Goal: Information Seeking & Learning: Learn about a topic

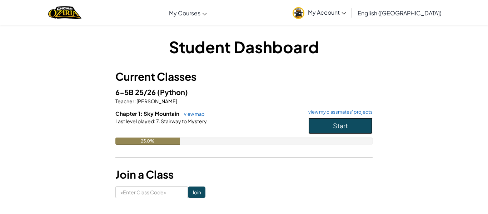
click at [350, 124] on button "Start" at bounding box center [340, 126] width 64 height 16
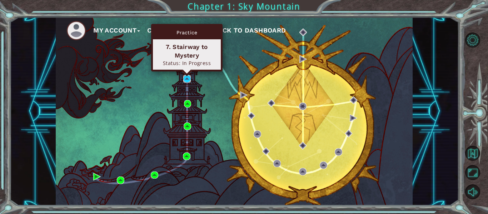
click at [188, 80] on img at bounding box center [187, 79] width 8 height 8
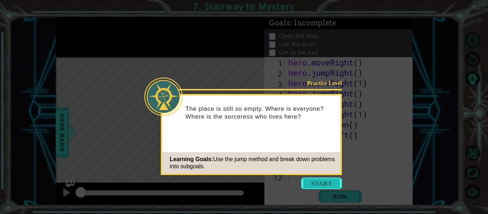
click at [314, 179] on button "Start" at bounding box center [321, 183] width 41 height 11
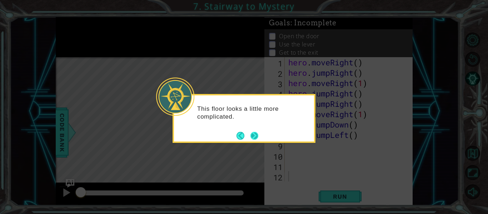
click at [256, 131] on button "Next" at bounding box center [254, 135] width 13 height 13
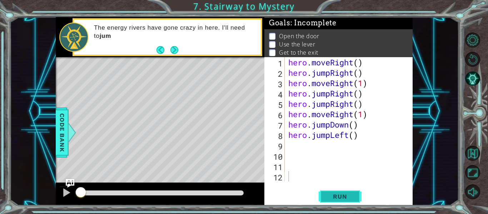
click at [347, 203] on button "Run" at bounding box center [340, 196] width 43 height 15
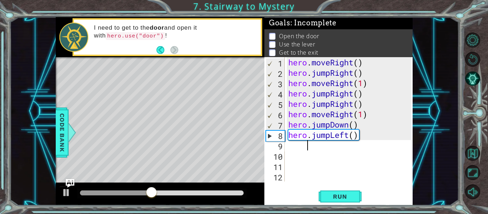
click at [381, 144] on div "hero . moveRight ( ) hero . jumpRight ( ) hero . moveRight ( 1 ) hero . jumpRig…" at bounding box center [351, 129] width 128 height 145
click at [319, 193] on button "Run" at bounding box center [340, 196] width 43 height 15
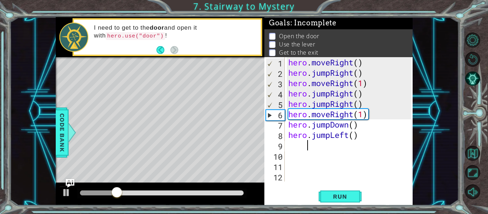
click at [367, 101] on div "hero . moveRight ( ) hero . jumpRight ( ) hero . moveRight ( 1 ) hero . jumpRig…" at bounding box center [351, 129] width 128 height 145
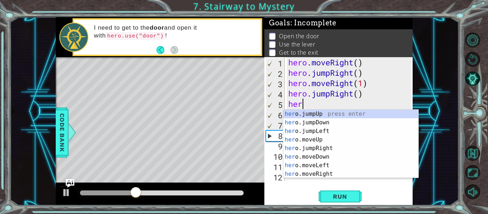
type textarea "h"
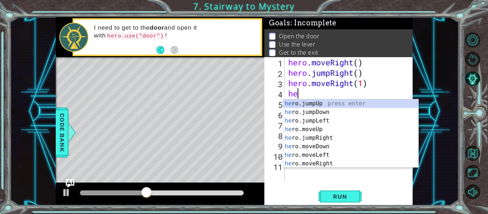
type textarea "h"
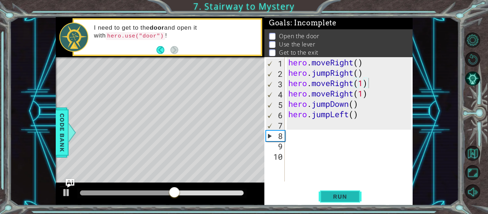
click at [336, 189] on button "Run" at bounding box center [340, 196] width 43 height 15
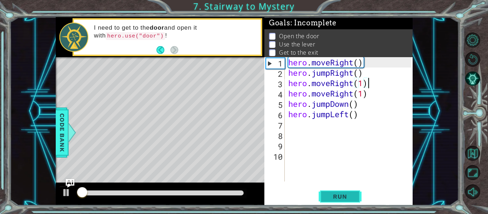
click at [335, 194] on span "Run" at bounding box center [340, 196] width 28 height 7
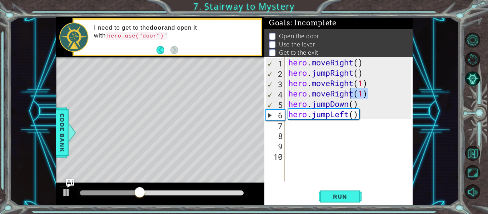
drag, startPoint x: 378, startPoint y: 93, endPoint x: 349, endPoint y: 91, distance: 28.3
click at [349, 91] on div "hero . moveRight ( ) hero . jumpRight ( ) hero . moveRight ( 1 ) hero . moveRig…" at bounding box center [351, 129] width 128 height 145
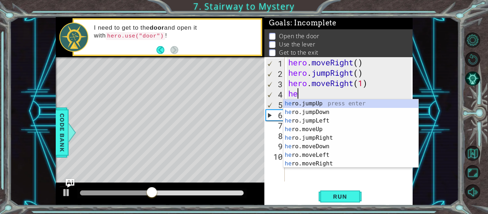
type textarea "h"
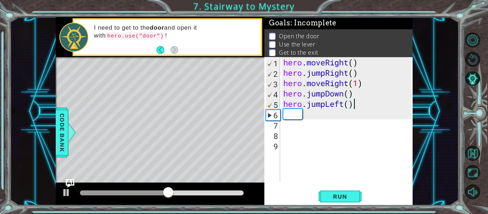
click at [362, 102] on div "hero . moveRight ( ) hero . jumpRight ( ) hero . moveRight ( 1 ) hero . jumpDow…" at bounding box center [348, 129] width 133 height 145
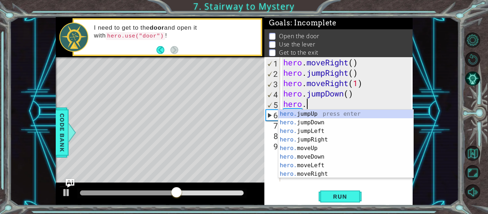
type textarea "h"
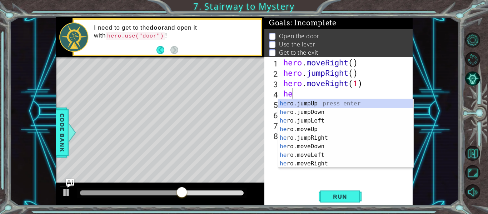
type textarea "h"
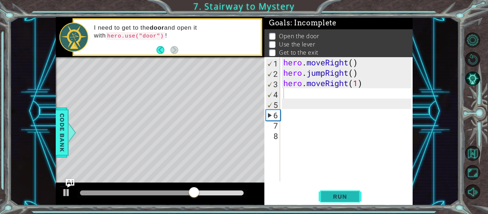
click at [343, 202] on button "Run" at bounding box center [340, 196] width 43 height 15
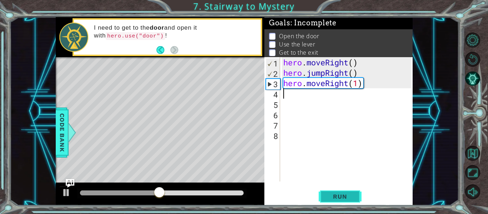
type textarea "h"
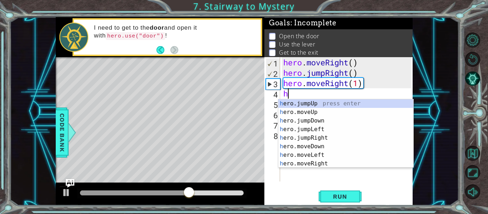
click at [348, 103] on div "h ero.jumpUp press enter h ero.moveUp press enter h ero.jumpDown press enter h …" at bounding box center [345, 142] width 135 height 86
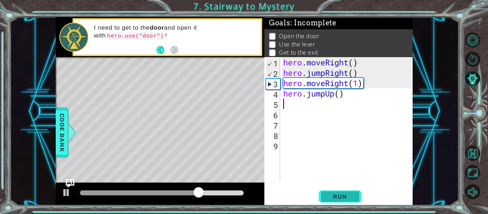
click at [339, 203] on button "Run" at bounding box center [340, 196] width 43 height 15
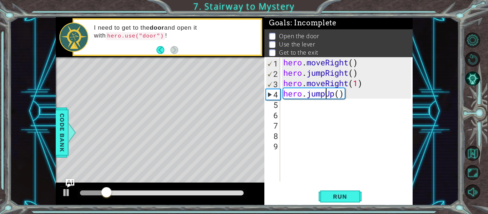
click at [325, 95] on div "hero . moveRight ( ) hero . jumpRight ( ) hero . moveRight ( 1 ) hero . jumpUp …" at bounding box center [348, 129] width 133 height 145
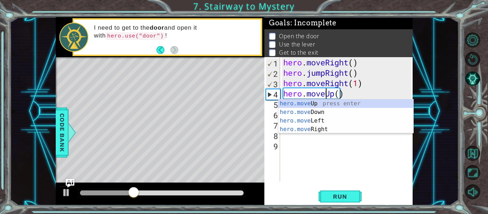
scroll to position [0, 2]
type textarea "hero.moveUp()"
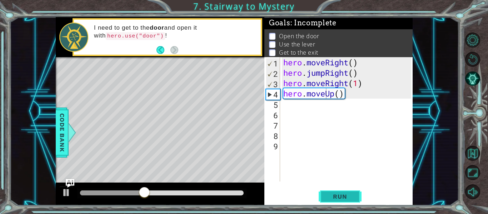
click at [327, 194] on span "Run" at bounding box center [340, 196] width 28 height 7
click at [292, 108] on div "hero . moveRight ( ) hero . jumpRight ( ) hero . moveRight ( 1 ) hero . moveUp …" at bounding box center [348, 129] width 133 height 145
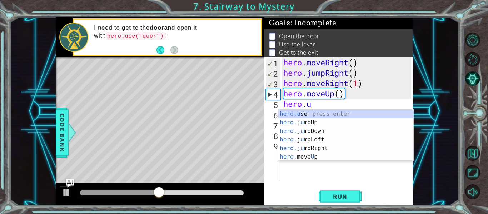
scroll to position [0, 1]
click at [323, 114] on div "hero.u se press enter hero. j u mpUp press enter hero. j u mpDown press enter h…" at bounding box center [345, 144] width 135 height 69
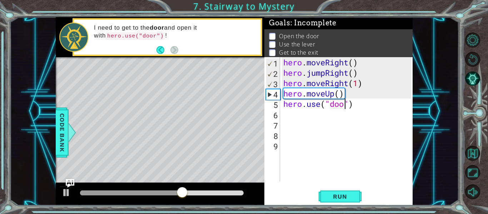
scroll to position [0, 3]
type textarea "hero.use("door")"
click at [351, 197] on span "Run" at bounding box center [340, 196] width 28 height 7
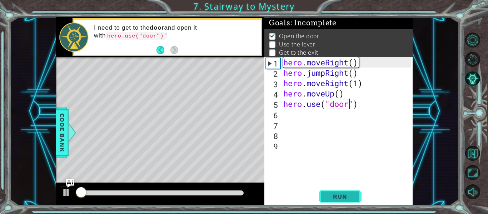
scroll to position [1, 0]
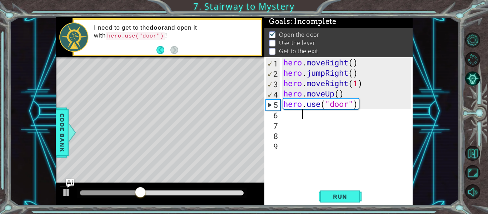
click at [324, 118] on div "hero . moveRight ( ) hero . jumpRight ( ) hero . moveRight ( 1 ) hero . moveUp …" at bounding box center [348, 129] width 133 height 145
click at [292, 112] on div "hero . moveRight ( ) hero . jumpRight ( ) hero . moveRight ( 1 ) hero . moveUp …" at bounding box center [348, 129] width 133 height 145
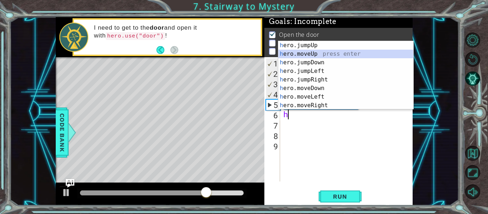
click at [312, 56] on div "h ero.jumpUp press enter h ero.moveUp press enter h ero.jumpDown press enter h …" at bounding box center [345, 84] width 135 height 86
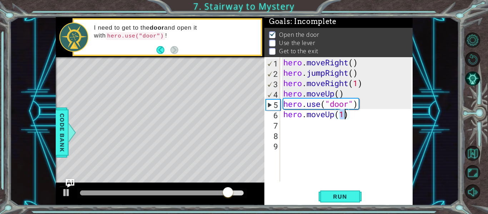
type textarea "hero.moveUp(2)"
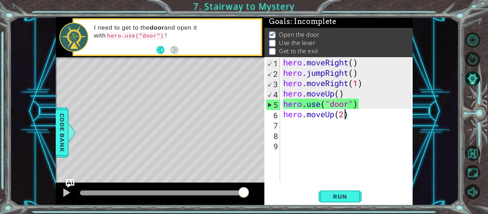
click at [283, 123] on div "hero . moveRight ( ) hero . jumpRight ( ) hero . moveRight ( 1 ) hero . moveUp …" at bounding box center [348, 129] width 133 height 145
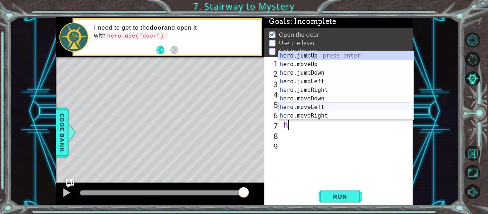
click at [317, 104] on div "h ero.jumpUp press enter h ero.moveUp press enter h ero.jumpDown press enter h …" at bounding box center [345, 94] width 135 height 86
type textarea "hero.moveLeft(1)"
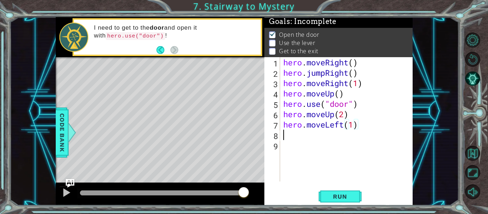
click at [291, 131] on div "hero . moveRight ( ) hero . jumpRight ( ) hero . moveRight ( 1 ) hero . moveUp …" at bounding box center [348, 129] width 133 height 145
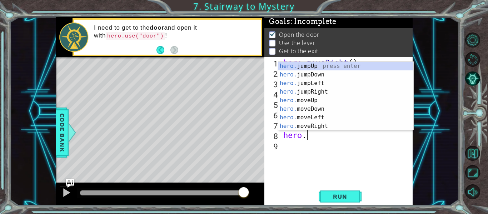
scroll to position [0, 1]
type textarea "hero.u"
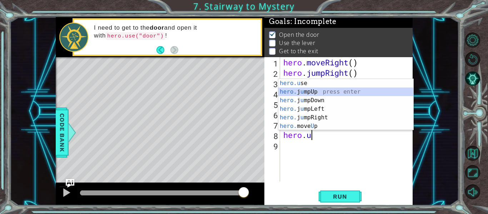
click at [313, 93] on div "hero.u se press enter hero. j u mpUp press enter hero. j u mpDown press enter h…" at bounding box center [345, 113] width 135 height 69
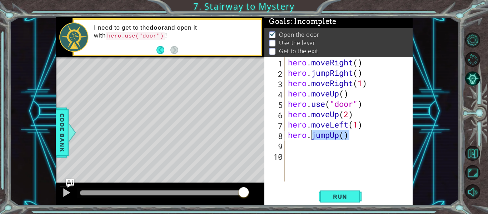
drag, startPoint x: 353, startPoint y: 135, endPoint x: 312, endPoint y: 133, distance: 40.4
click at [312, 133] on div "hero . moveRight ( ) hero . jumpRight ( ) hero . moveRight ( 1 ) hero . moveUp …" at bounding box center [351, 129] width 128 height 145
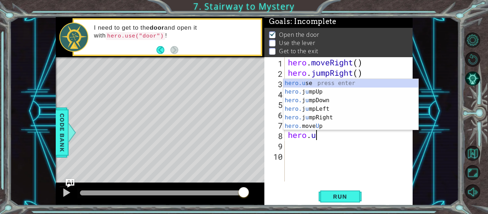
scroll to position [0, 1]
click at [339, 84] on div "hero.u se press enter hero. j u mpUp press enter hero. j u mpDown press enter h…" at bounding box center [350, 113] width 135 height 69
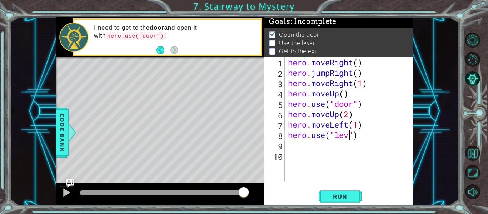
scroll to position [0, 3]
type textarea "hero.use("lever")"
click at [353, 197] on span "Run" at bounding box center [340, 196] width 28 height 7
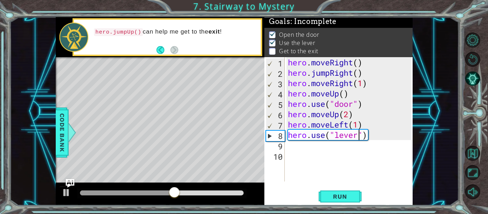
click at [289, 148] on div "hero . moveRight ( ) hero . jumpRight ( ) hero . moveRight ( 1 ) hero . moveUp …" at bounding box center [351, 129] width 128 height 145
type textarea "h"
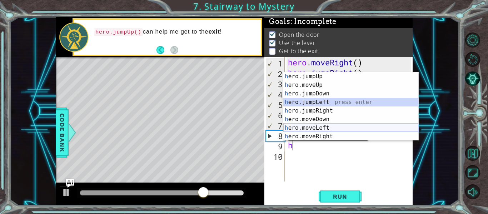
drag, startPoint x: 325, startPoint y: 103, endPoint x: 321, endPoint y: 125, distance: 22.6
click at [321, 125] on div "h ero.jumpUp press enter h ero.moveUp press enter h ero.jumpDown press enter h …" at bounding box center [350, 115] width 135 height 86
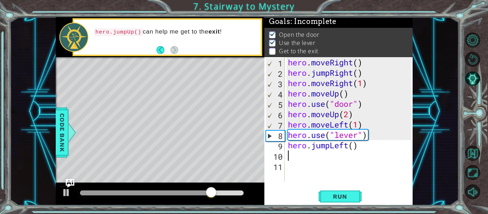
click at [329, 144] on div "hero . moveRight ( ) hero . jumpRight ( ) hero . moveRight ( 1 ) hero . moveUp …" at bounding box center [351, 129] width 128 height 145
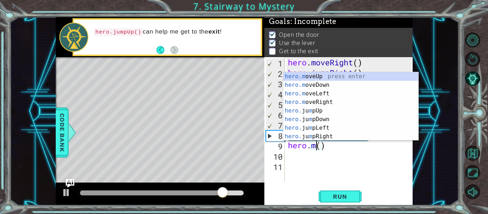
scroll to position [0, 1]
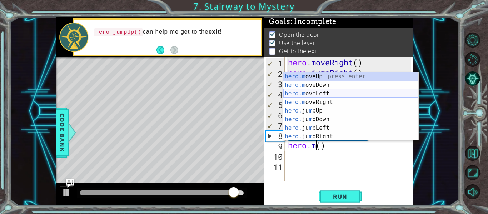
click at [331, 94] on div "hero.m oveUp press enter hero.m oveDown press enter hero.m oveLeft press enter …" at bounding box center [350, 115] width 135 height 86
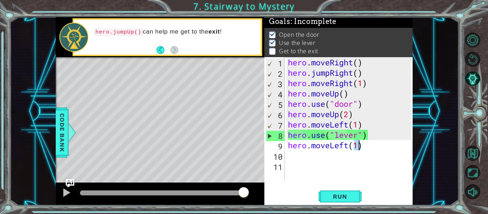
type textarea "hero.moveLeft(2)"
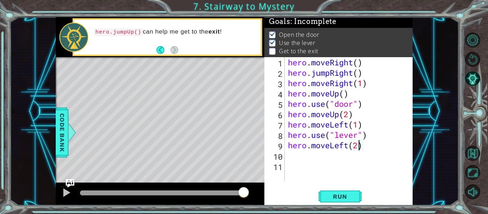
click at [303, 158] on div "hero . moveRight ( ) hero . jumpRight ( ) hero . moveRight ( 1 ) hero . moveUp …" at bounding box center [351, 129] width 128 height 145
type textarea "h"
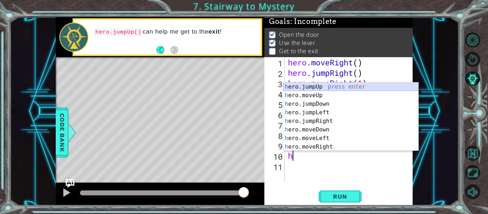
click at [328, 89] on div "h ero.jumpUp press enter h ero.moveUp press enter h ero.jumpDown press enter h …" at bounding box center [350, 126] width 135 height 86
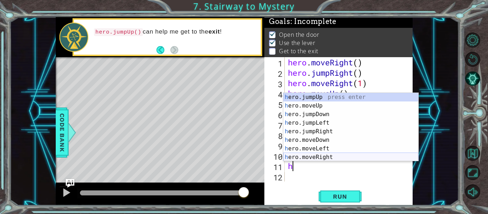
click at [321, 159] on div "h ero.jumpUp press enter h ero.moveUp press enter h ero.jumpDown press enter h …" at bounding box center [350, 136] width 135 height 86
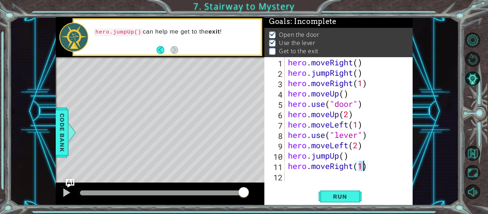
scroll to position [0, 3]
type textarea "hero.moveRight(2)"
click at [340, 201] on button "Run" at bounding box center [340, 196] width 43 height 15
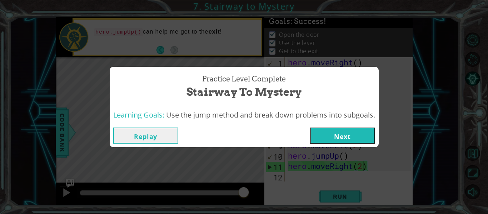
click at [339, 138] on button "Next" at bounding box center [342, 136] width 65 height 16
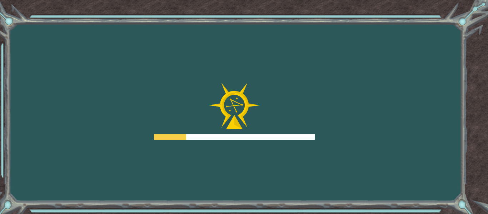
click at [345, 133] on div "Goals Error loading from server. Try refreshing the page. You'll need to join a…" at bounding box center [244, 107] width 488 height 214
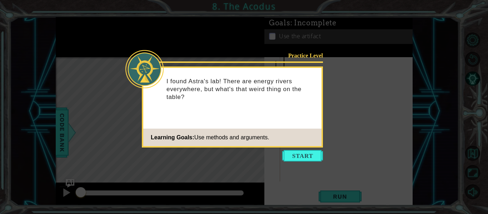
click at [302, 149] on icon at bounding box center [244, 107] width 488 height 214
click at [300, 154] on button "Start" at bounding box center [302, 155] width 41 height 11
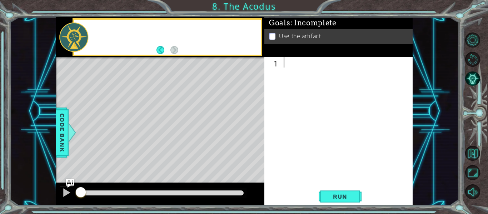
click at [302, 163] on div at bounding box center [348, 129] width 133 height 145
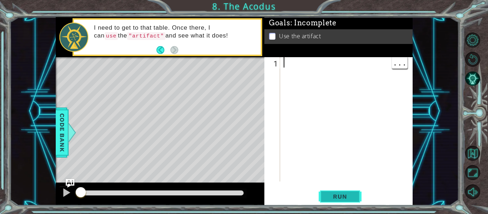
click at [343, 200] on span "Run" at bounding box center [340, 196] width 28 height 7
click at [349, 196] on span "Run" at bounding box center [340, 196] width 28 height 7
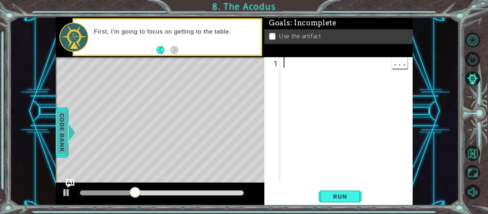
click at [68, 129] on div at bounding box center [72, 132] width 9 height 21
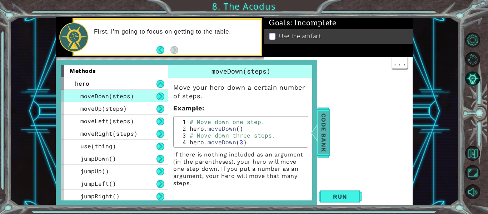
click at [323, 127] on span "Code Bank" at bounding box center [323, 133] width 11 height 44
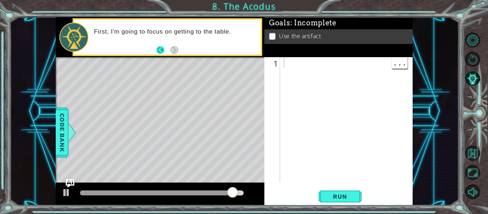
click at [159, 49] on button "Back" at bounding box center [163, 50] width 14 height 8
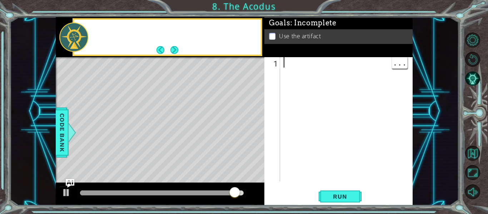
click at [160, 58] on div at bounding box center [160, 58] width 209 height 2
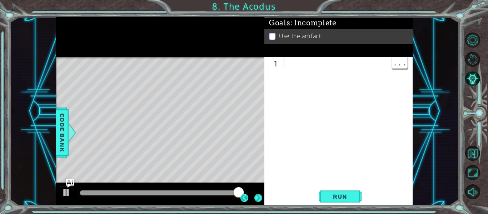
click at [240, 194] on button "Back" at bounding box center [247, 198] width 14 height 8
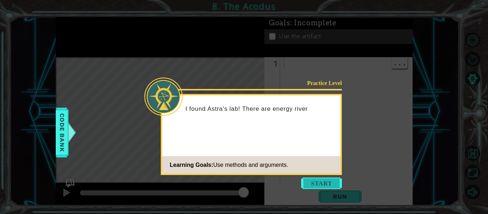
click at [325, 183] on button "Start" at bounding box center [321, 183] width 41 height 11
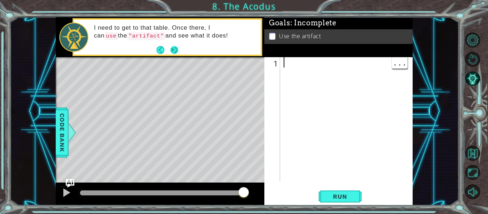
click at [178, 51] on button "Next" at bounding box center [174, 49] width 13 height 13
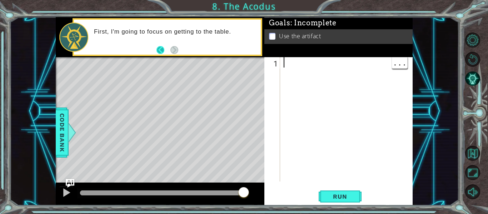
click at [165, 51] on button "Back" at bounding box center [163, 50] width 14 height 8
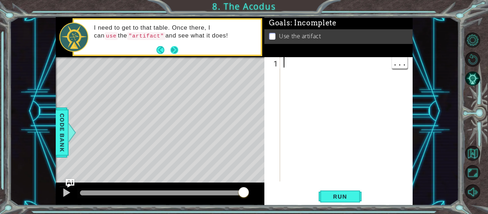
click at [175, 49] on button "Next" at bounding box center [174, 49] width 9 height 9
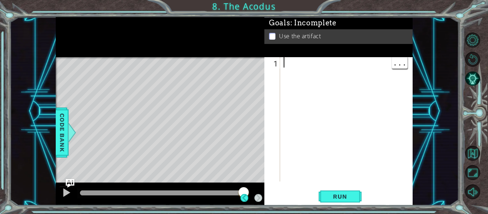
click at [178, 59] on div at bounding box center [160, 58] width 209 height 2
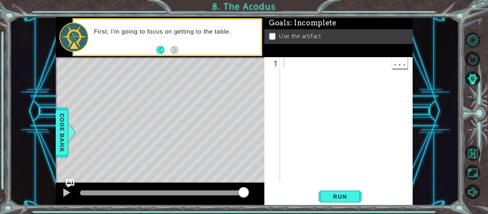
click at [292, 62] on div at bounding box center [348, 129] width 133 height 145
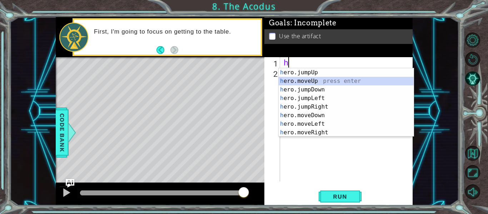
click at [313, 80] on div "h ero.jumpUp press enter h ero.moveUp press enter h ero.jumpDown press enter h …" at bounding box center [346, 111] width 135 height 86
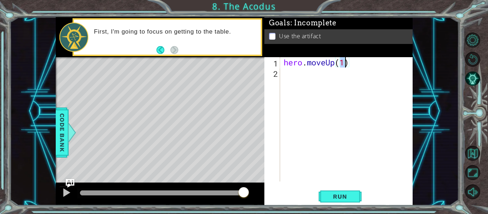
type textarea "hero.moveUp(2)"
click at [308, 79] on div "hero . moveUp ( 2 )" at bounding box center [348, 129] width 133 height 145
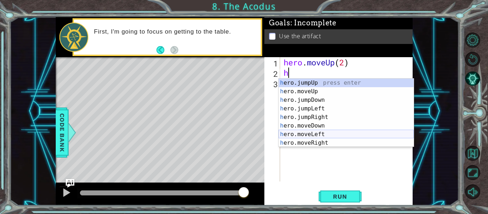
click at [323, 137] on div "h ero.jumpUp press enter h ero.moveUp press enter h ero.jumpDown press enter h …" at bounding box center [346, 122] width 135 height 86
type textarea "hero.moveLeft(1)"
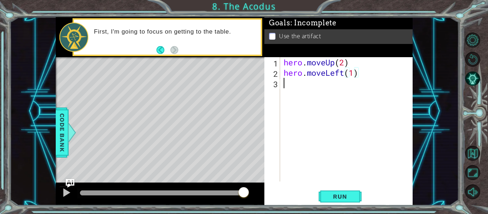
click at [303, 83] on div "hero . moveUp ( 2 ) hero . moveLeft ( 1 )" at bounding box center [348, 129] width 133 height 145
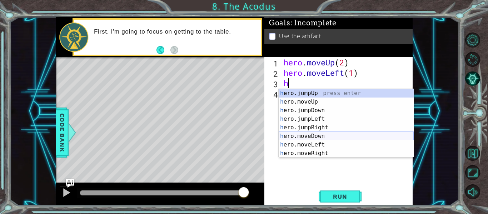
click at [323, 136] on div "h ero.jumpUp press enter h ero.moveUp press enter h ero.jumpDown press enter h …" at bounding box center [346, 132] width 135 height 86
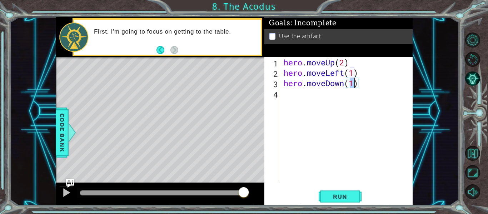
type textarea "hero.moveDown(2)"
click at [289, 88] on div "hero . moveUp ( 2 ) hero . moveLeft ( 1 ) hero . moveDown ( 2 )" at bounding box center [348, 129] width 133 height 145
click at [289, 92] on div "hero . moveUp ( 2 ) hero . moveLeft ( 1 ) hero . moveDown ( 2 )" at bounding box center [348, 129] width 133 height 145
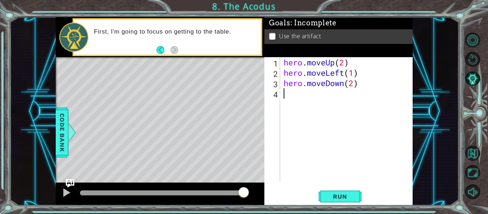
type textarea "h"
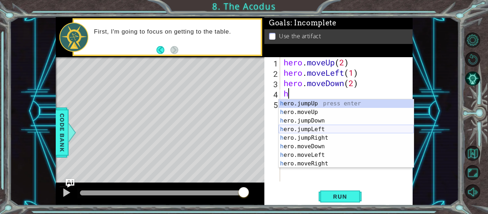
click at [321, 130] on div "h ero.jumpUp press enter h ero.moveUp press enter h ero.jumpDown press enter h …" at bounding box center [346, 142] width 135 height 86
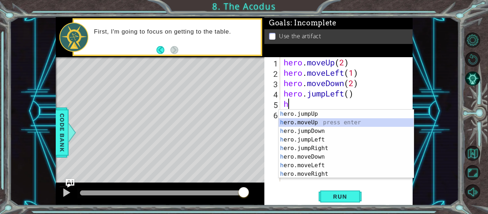
click at [319, 122] on div "h ero.jumpUp press enter h ero.moveUp press enter h ero.jumpDown press enter h …" at bounding box center [346, 153] width 135 height 86
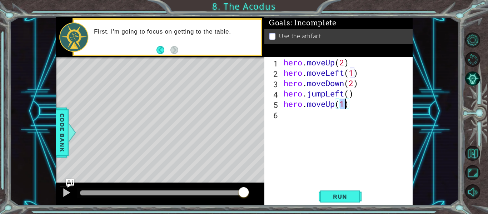
type textarea "hero.moveUp(2)"
click at [331, 114] on div "hero . moveUp ( 2 ) hero . moveLeft ( 1 ) hero . moveDown ( 2 ) hero . jumpLeft…" at bounding box center [348, 129] width 133 height 145
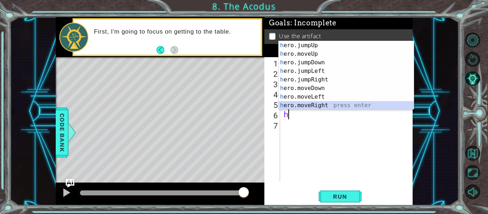
click at [319, 103] on div "h ero.jumpUp press enter h ero.moveUp press enter h ero.jumpDown press enter h …" at bounding box center [346, 84] width 135 height 86
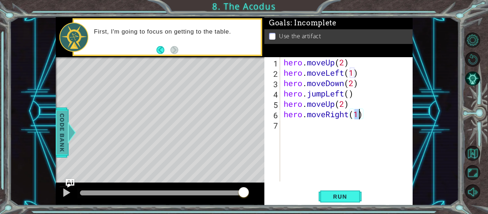
type textarea "hero.moveRight(1)"
click at [62, 144] on span "Code Bank" at bounding box center [61, 133] width 11 height 44
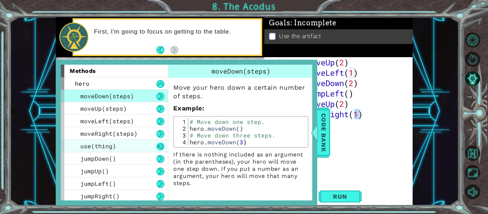
click at [159, 145] on button at bounding box center [160, 147] width 8 height 8
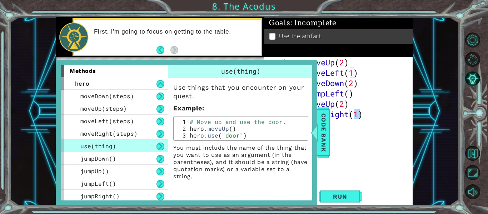
click at [159, 145] on button at bounding box center [160, 147] width 8 height 8
click at [322, 142] on span "Code Bank" at bounding box center [323, 133] width 11 height 44
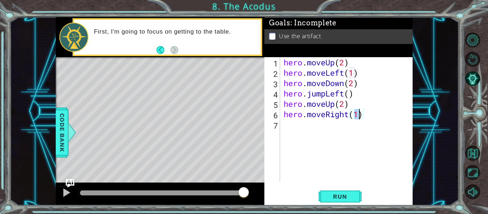
click at [318, 130] on div "hero . moveUp ( 2 ) hero . moveLeft ( 1 ) hero . moveDown ( 2 ) hero . jumpLeft…" at bounding box center [348, 129] width 133 height 145
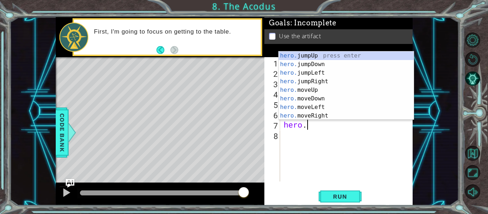
scroll to position [0, 1]
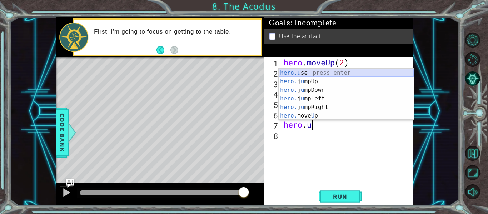
click at [330, 71] on div "hero.u se press enter hero. j u mpUp press enter hero. j u mpDown press enter h…" at bounding box center [346, 103] width 135 height 69
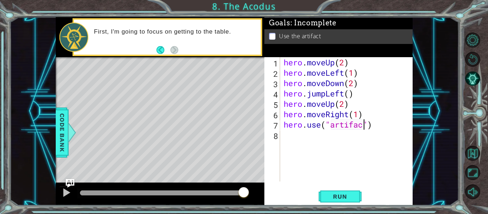
scroll to position [0, 4]
type textarea "hero.use("artifact")"
click at [334, 197] on span "Run" at bounding box center [340, 196] width 28 height 7
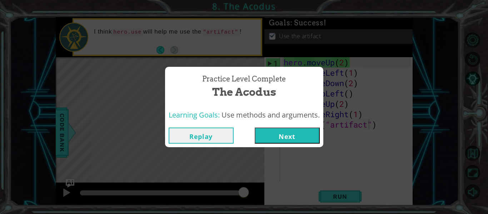
click at [287, 139] on button "Next" at bounding box center [287, 136] width 65 height 16
click at [287, 140] on body "1 ההההההההההההההההההההההההההההההההההההההההההההההההההההההההההההההההההההההההההההה…" at bounding box center [244, 107] width 488 height 214
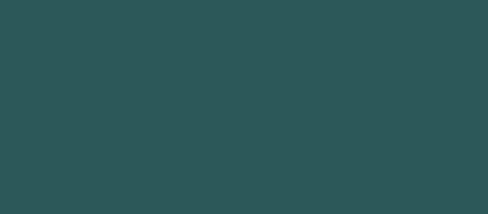
click at [283, 134] on body "Got it 1 2 3 4 5 6 7 8 9 h ero.jumpUp press enter h ero.moveUp press enter h er…" at bounding box center [244, 107] width 488 height 214
